Goal: Information Seeking & Learning: Learn about a topic

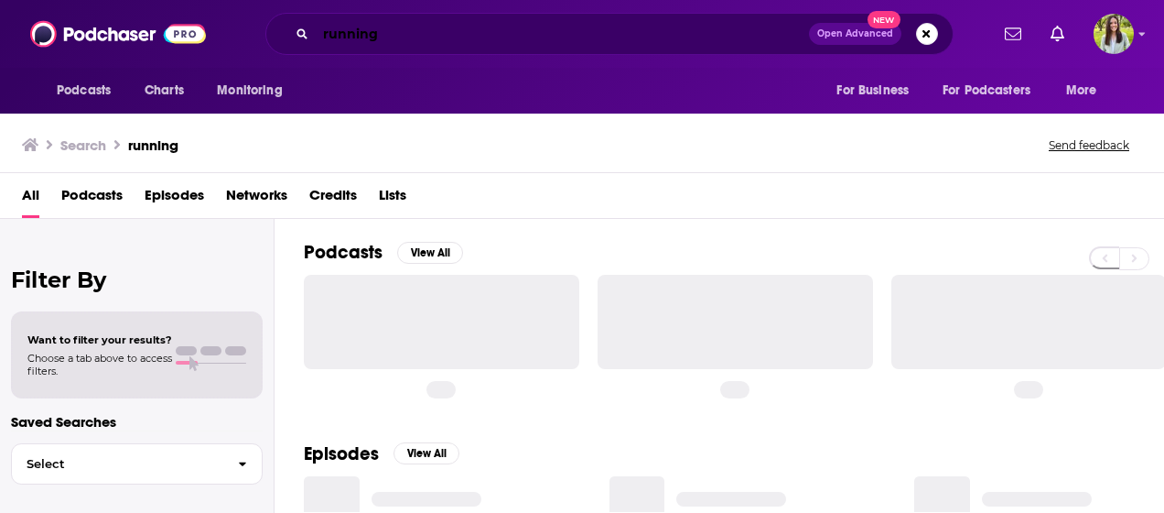
click at [383, 31] on input "running" at bounding box center [562, 33] width 493 height 29
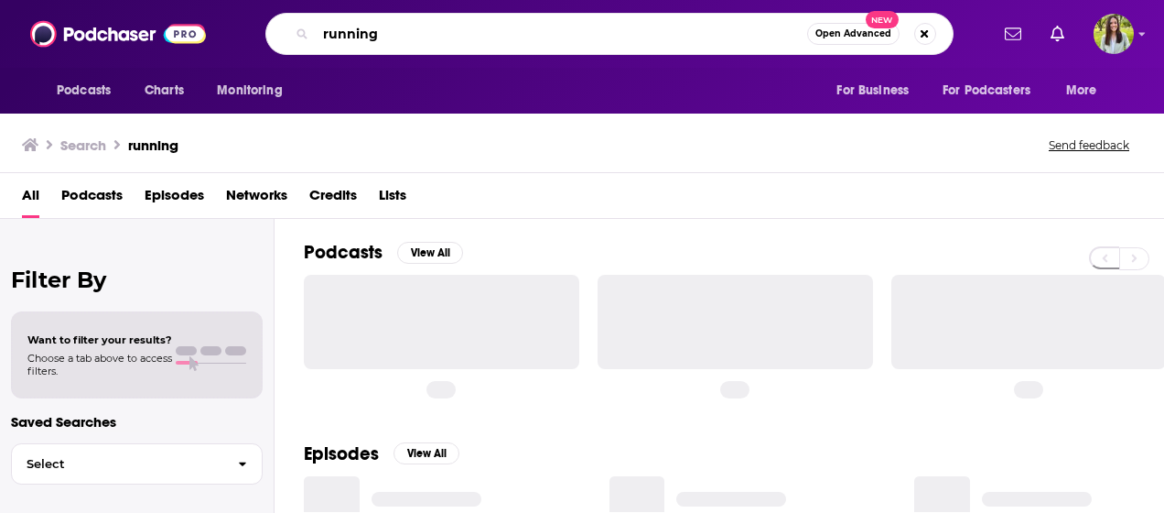
click at [383, 31] on input "running" at bounding box center [562, 33] width 492 height 29
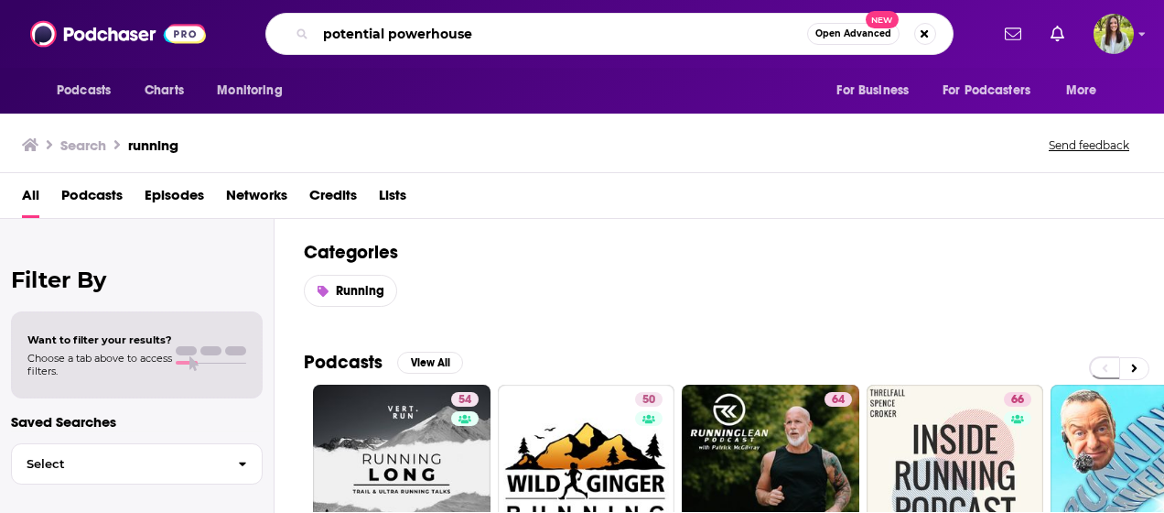
type input "potential powerhouse"
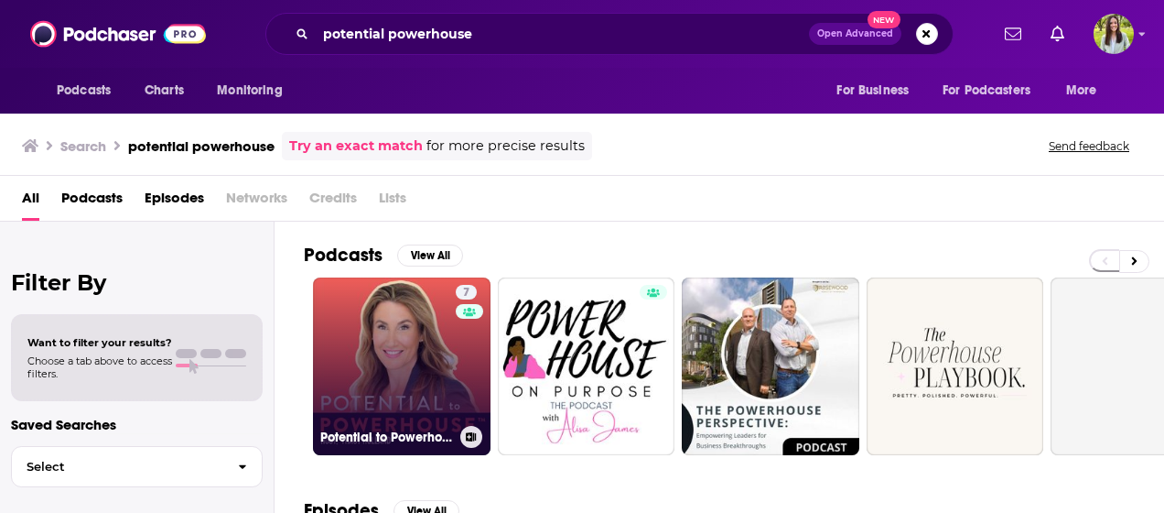
click at [427, 378] on link "7 Potential to Powerhouse: Success Secrets for Women Entrepreneurs" at bounding box center [402, 366] width 178 height 178
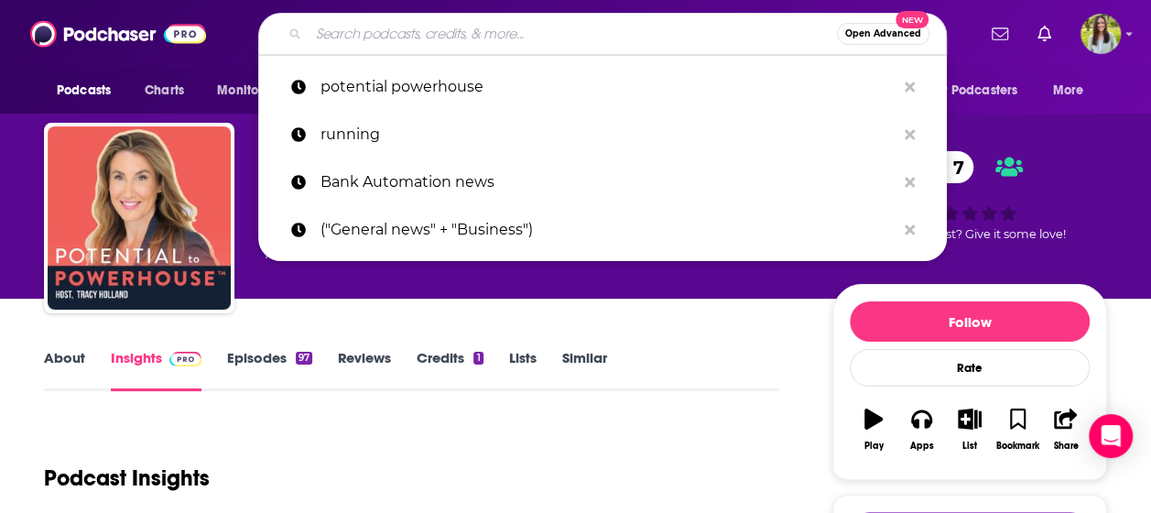
click at [526, 42] on input "Search podcasts, credits, & more..." at bounding box center [572, 33] width 528 height 29
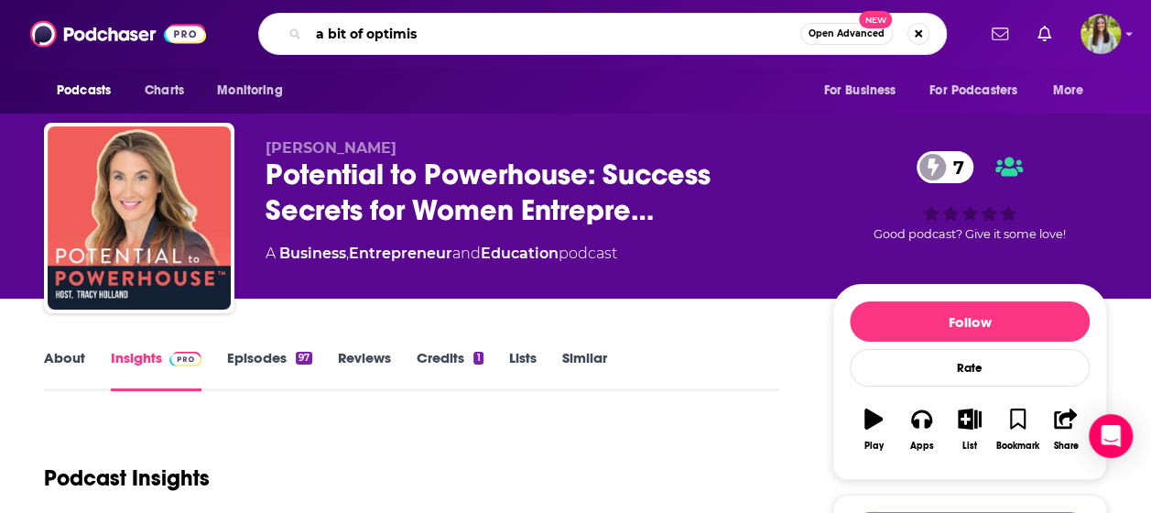
type input "a bit of optimism"
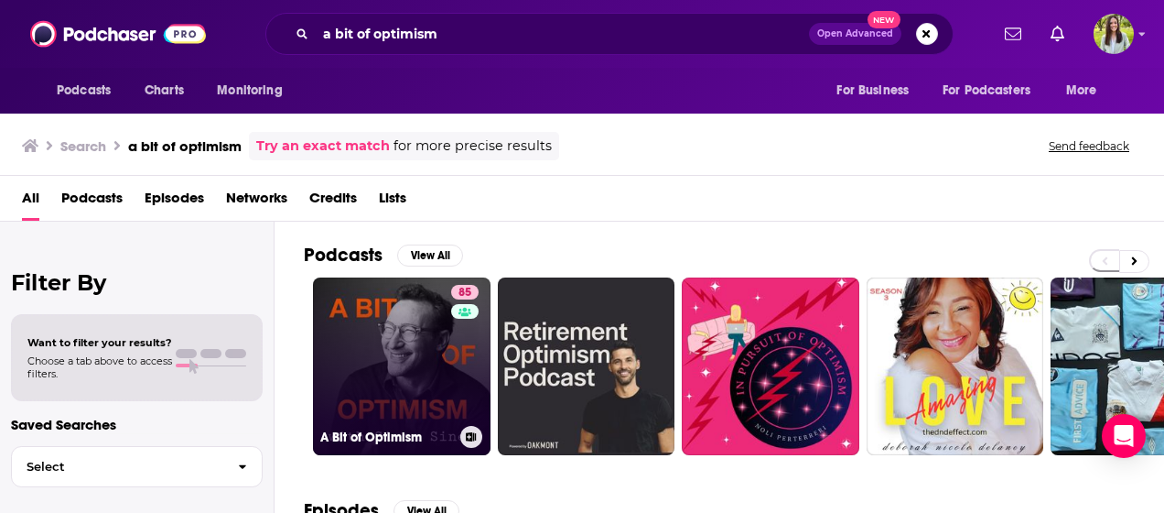
click at [421, 330] on link "85 A Bit of Optimism" at bounding box center [402, 366] width 178 height 178
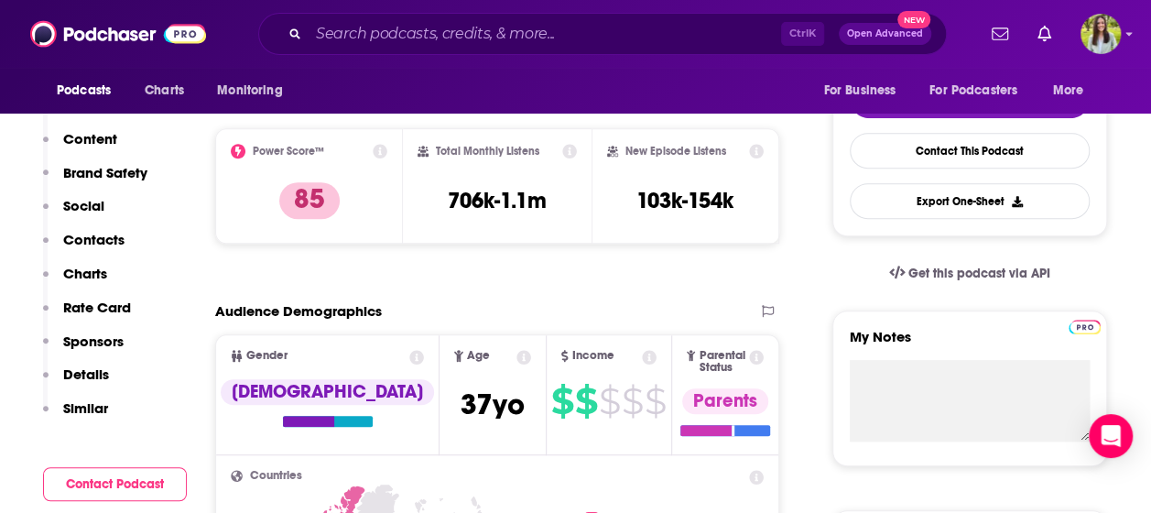
scroll to position [189, 0]
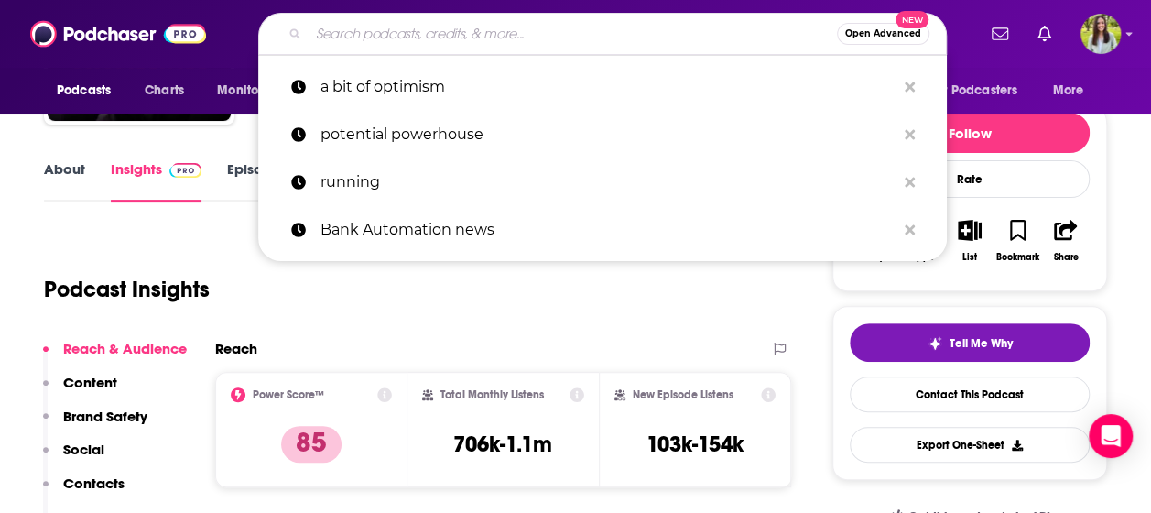
click at [493, 39] on input "Search podcasts, credits, & more..." at bounding box center [572, 33] width 528 height 29
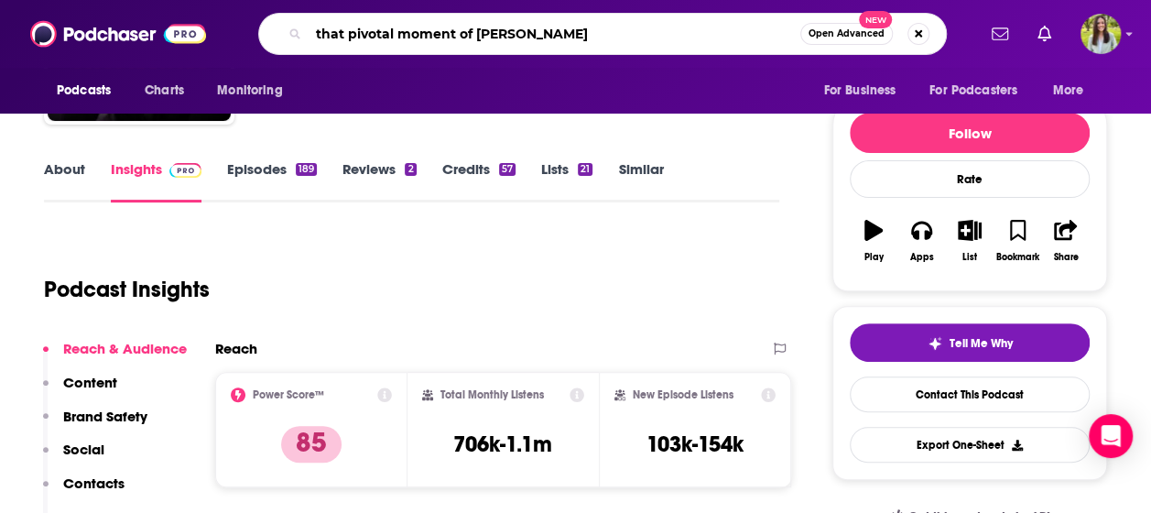
type input "that pivotal moment of change"
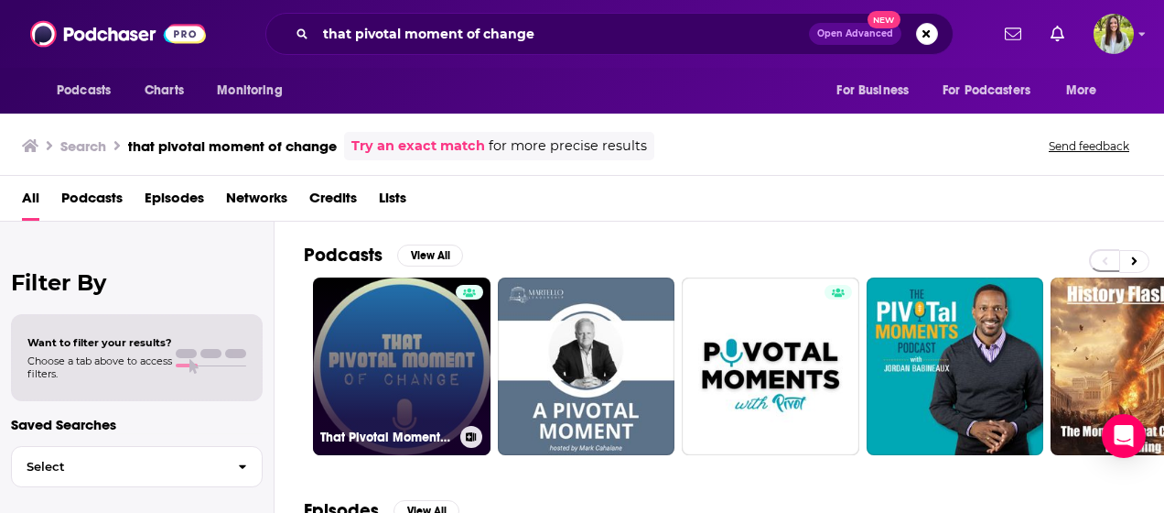
click at [431, 324] on link "That Pivotal Moment of Change" at bounding box center [402, 366] width 178 height 178
